Goal: Information Seeking & Learning: Learn about a topic

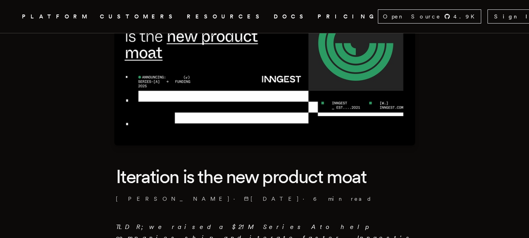
scroll to position [196, 0]
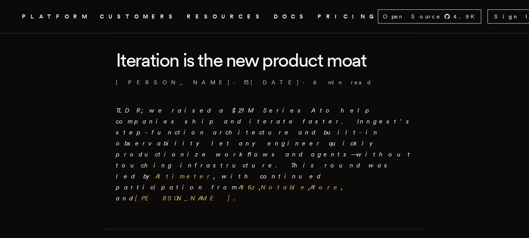
click at [140, 62] on h1 "Iteration is the new product moat" at bounding box center [265, 60] width 298 height 24
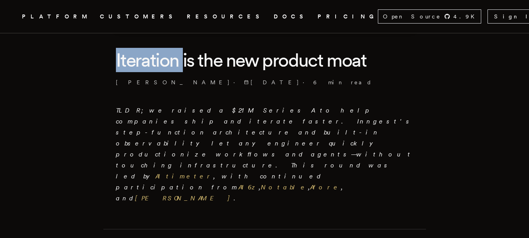
click at [140, 62] on h1 "Iteration is the new product moat" at bounding box center [265, 60] width 298 height 24
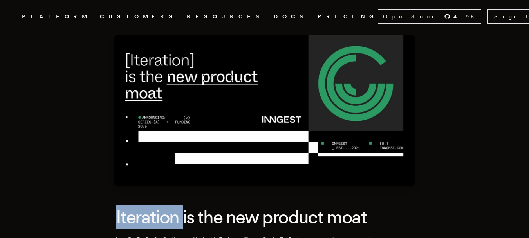
copy h1 "Iteration"
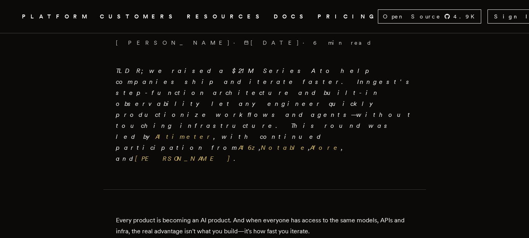
scroll to position [235, 0]
click at [124, 69] on em "TLDR; we raised a $21M Series A to help companies ship and iterate faster. Inng…" at bounding box center [265, 114] width 298 height 95
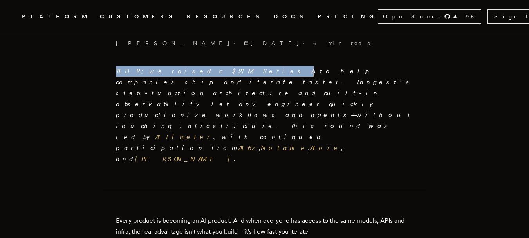
drag, startPoint x: 124, startPoint y: 69, endPoint x: 207, endPoint y: 67, distance: 83.5
click at [207, 67] on p "TLDR; we raised a $21M Series A to help companies ship and iterate faster. Inng…" at bounding box center [265, 115] width 298 height 99
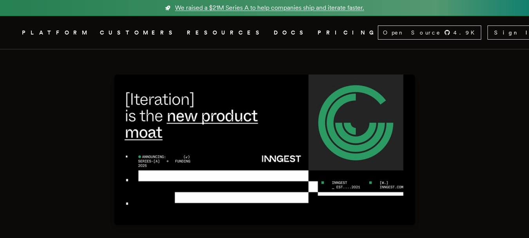
click at [244, 9] on span "We raised a $21M Series A to help companies ship and iterate faster." at bounding box center [269, 7] width 189 height 9
click at [319, 2] on link "We raised a $21M Series A to help companies ship and iterate faster." at bounding box center [264, 8] width 529 height 16
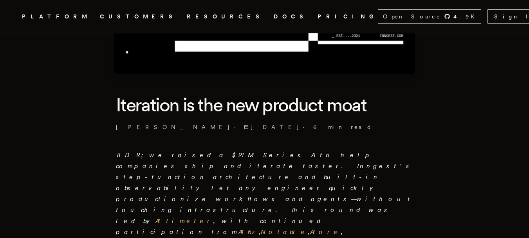
scroll to position [143, 0]
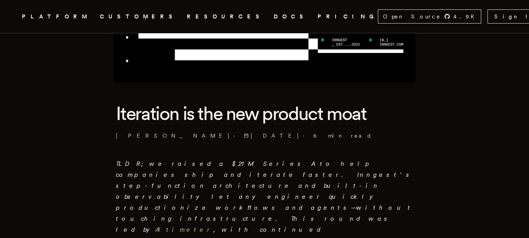
click at [192, 165] on em "TLDR; we raised a $21M Series A to help companies ship and iterate faster. Inng…" at bounding box center [265, 207] width 298 height 95
copy em "Series A"
drag, startPoint x: 192, startPoint y: 165, endPoint x: 205, endPoint y: 165, distance: 12.5
click at [205, 165] on em "TLDR; we raised a $21M Series A to help companies ship and iterate faster. Inng…" at bounding box center [265, 207] width 298 height 95
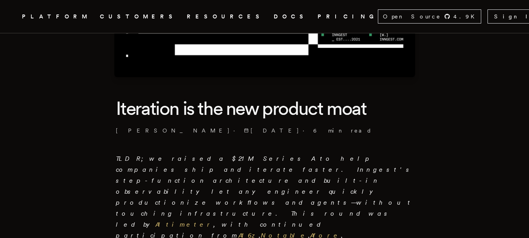
scroll to position [196, 0]
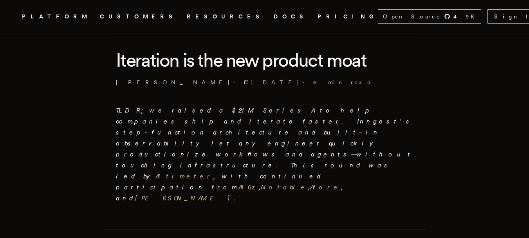
click at [214, 172] on link "Altimeter" at bounding box center [185, 175] width 58 height 7
click at [259, 183] on link "A16z" at bounding box center [249, 186] width 20 height 7
click at [261, 183] on link "Notable" at bounding box center [284, 186] width 47 height 7
click at [310, 183] on link "Afore" at bounding box center [325, 186] width 31 height 7
click at [189, 194] on link "[PERSON_NAME]" at bounding box center [184, 197] width 99 height 7
